Goal: Task Accomplishment & Management: Use online tool/utility

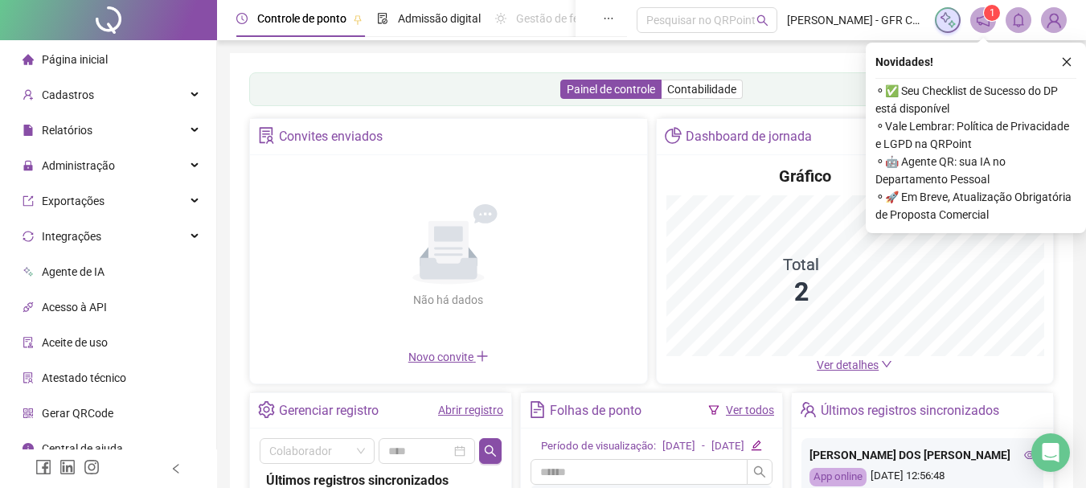
click at [1055, 22] on img at bounding box center [1054, 20] width 24 height 24
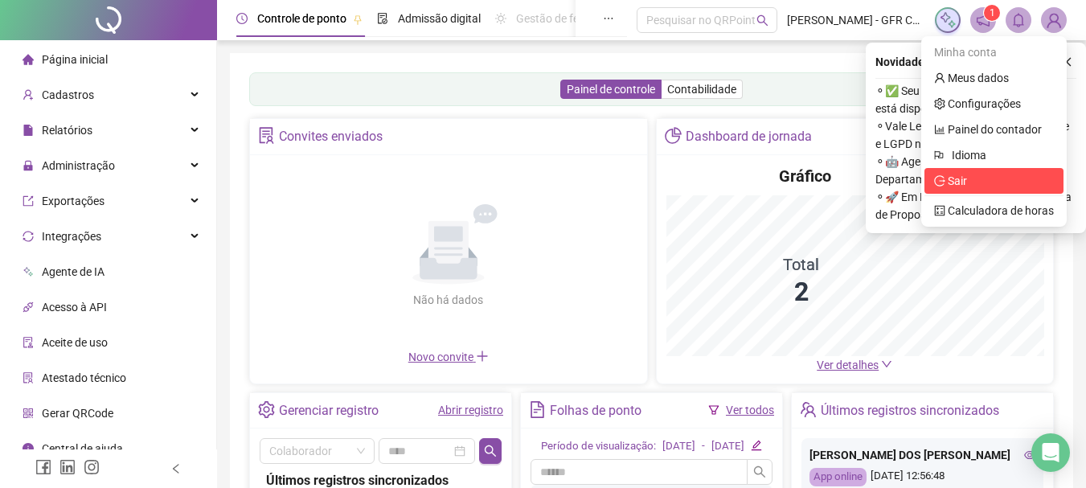
click at [962, 177] on span "Sair" at bounding box center [957, 181] width 19 height 13
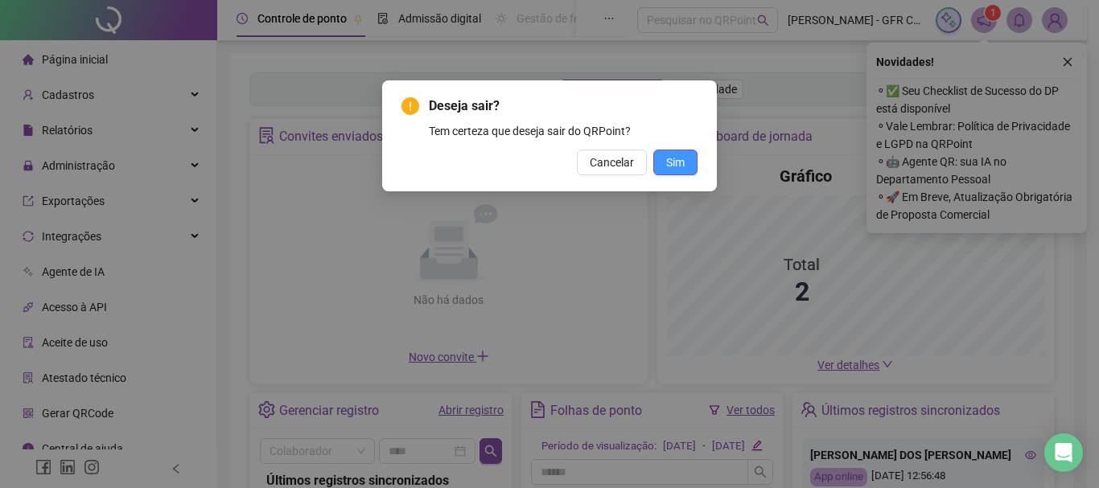
click at [682, 160] on span "Sim" at bounding box center [675, 163] width 18 height 18
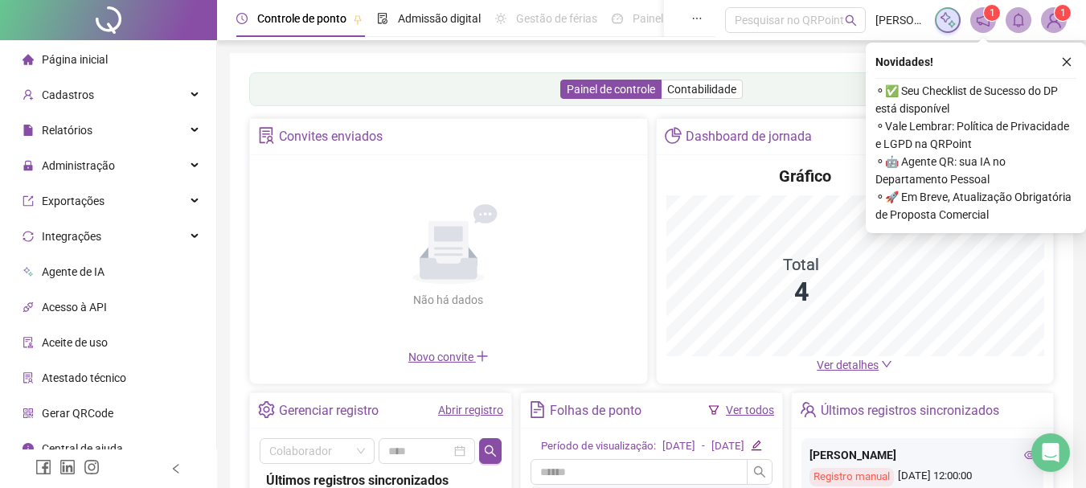
click at [1068, 59] on icon "close" at bounding box center [1067, 61] width 11 height 11
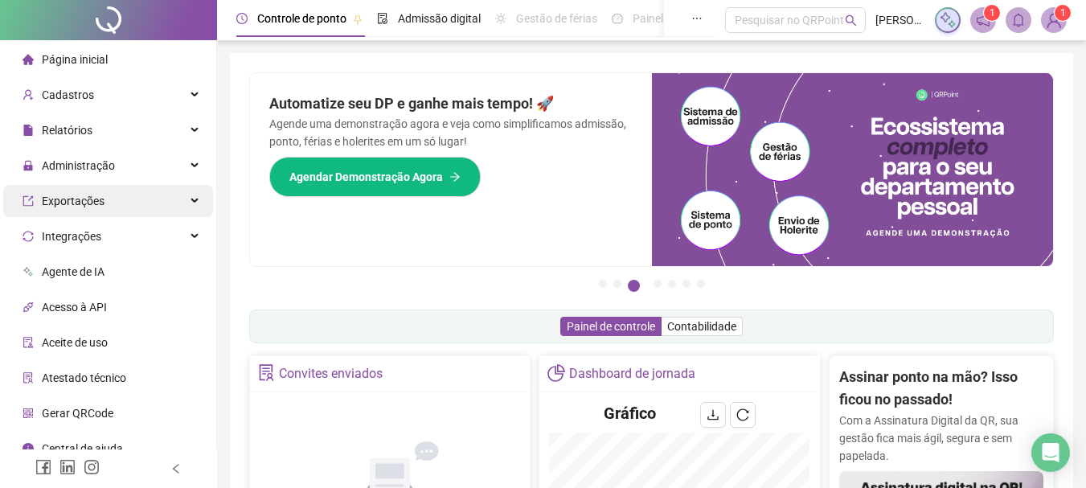
click at [97, 130] on div "Relatórios" at bounding box center [108, 130] width 210 height 32
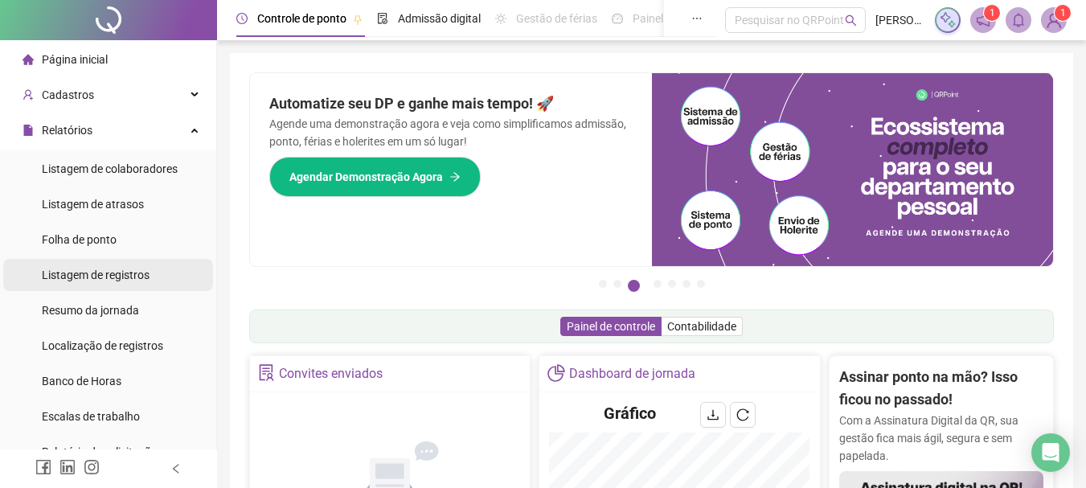
click at [150, 279] on li "Listagem de registros" at bounding box center [108, 275] width 210 height 32
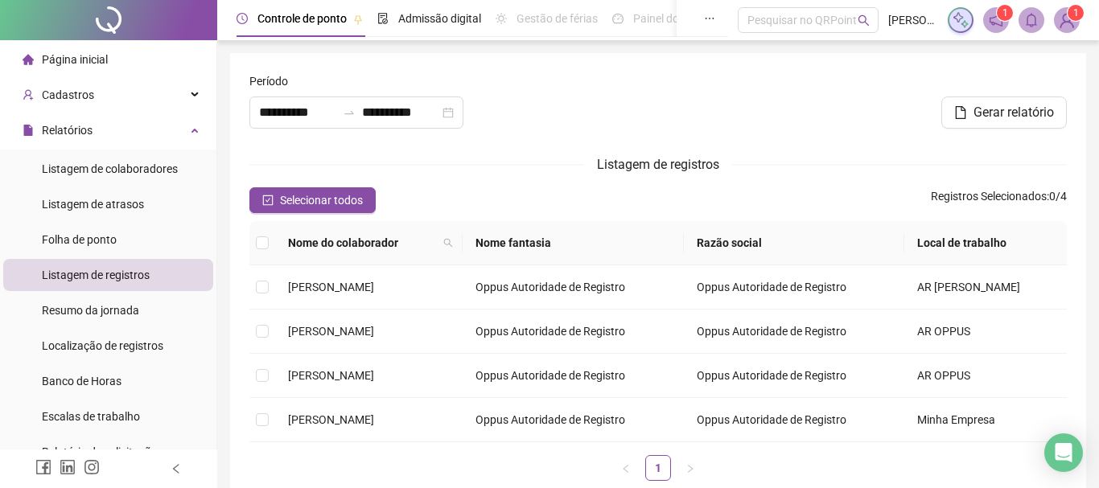
type input "**********"
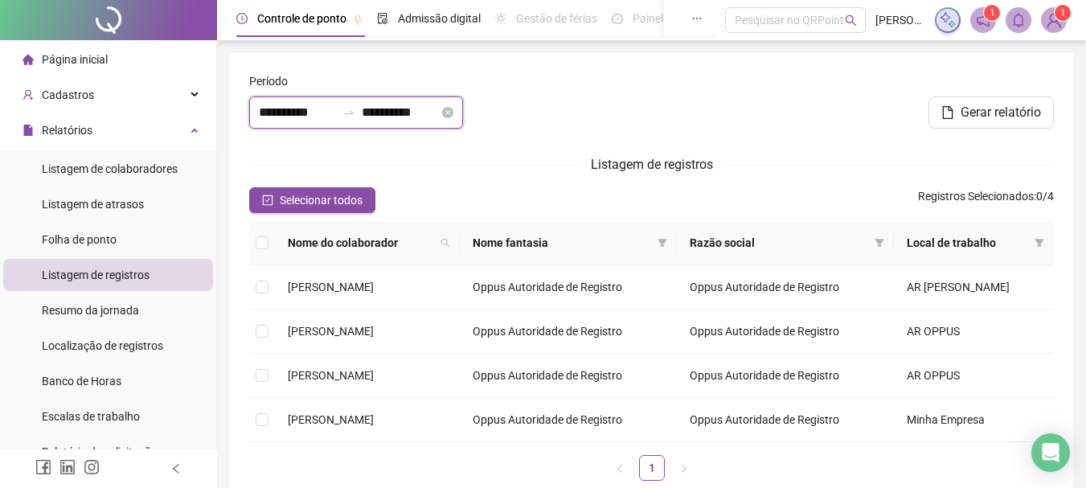
click at [283, 104] on input "**********" at bounding box center [297, 112] width 77 height 19
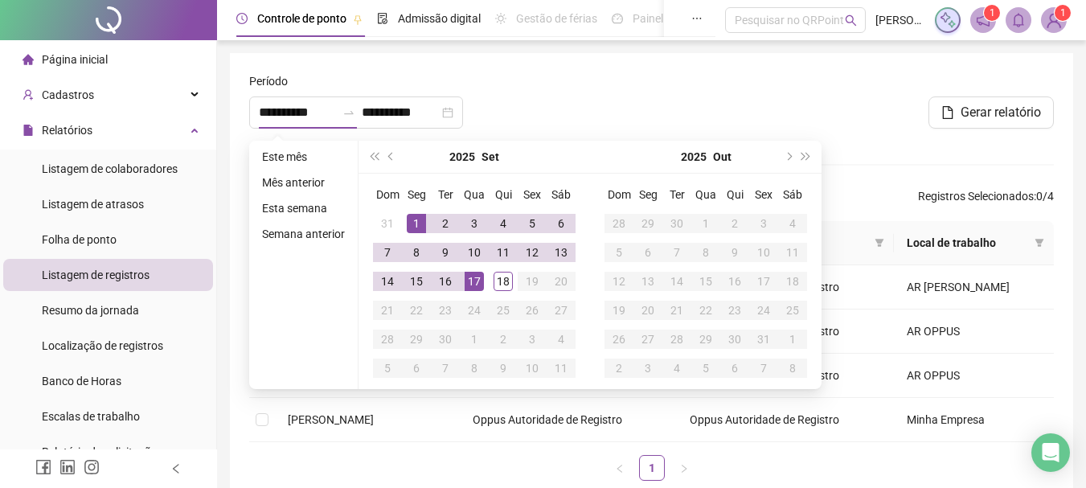
click at [590, 104] on div at bounding box center [651, 106] width 273 height 69
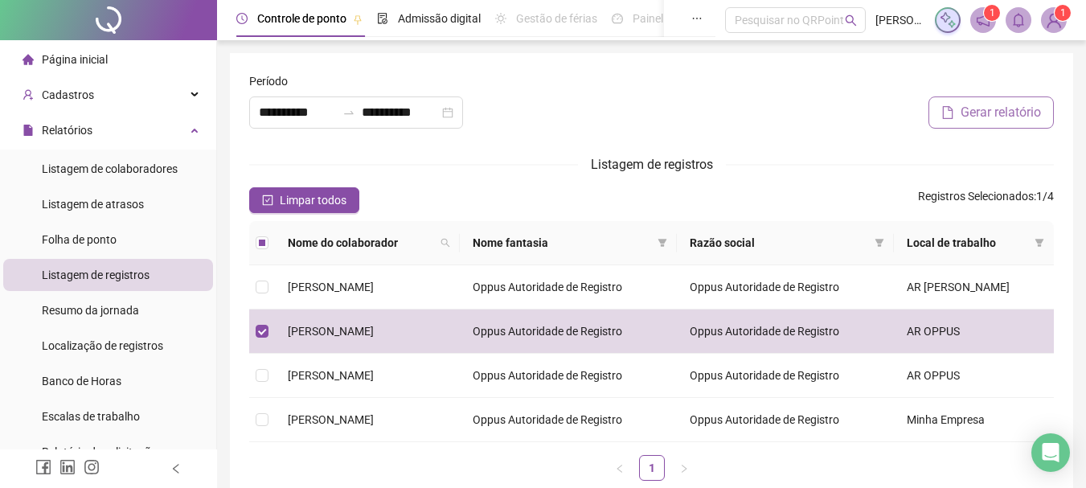
click at [1007, 115] on span "Gerar relatório" at bounding box center [1001, 112] width 80 height 19
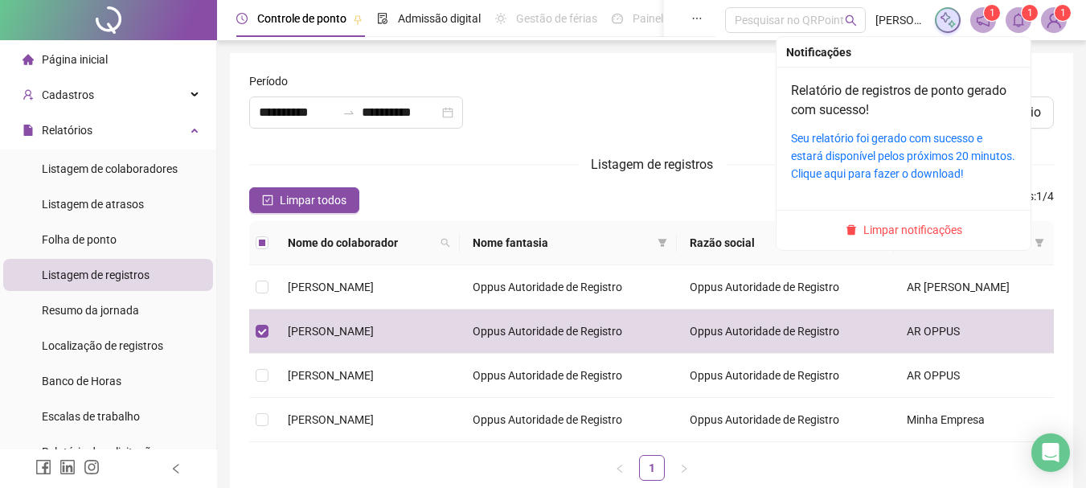
click at [1018, 19] on icon "bell" at bounding box center [1019, 20] width 14 height 14
click at [901, 145] on link "Seu relatório foi gerado com sucesso e estará disponível pelos próximos 20 minu…" at bounding box center [903, 156] width 224 height 48
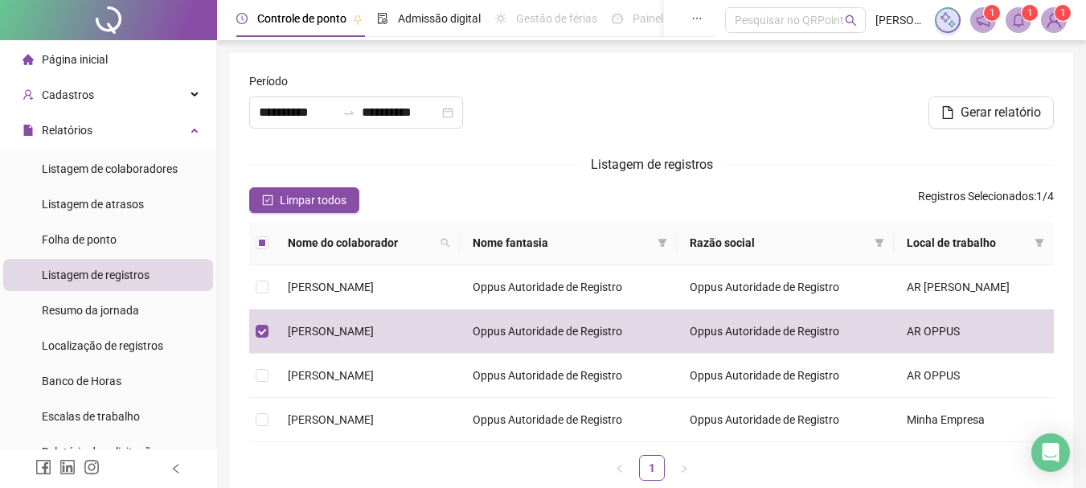
click at [779, 138] on div at bounding box center [651, 106] width 273 height 69
click at [665, 87] on div at bounding box center [651, 106] width 273 height 69
